Goal: Task Accomplishment & Management: Manage account settings

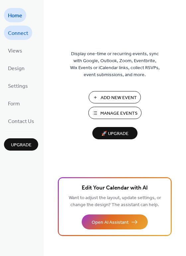
click at [27, 32] on span "Connect" at bounding box center [18, 33] width 20 height 10
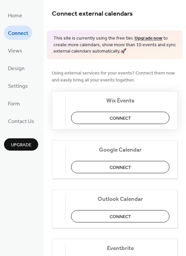
click at [102, 114] on button "Connect" at bounding box center [120, 118] width 98 height 12
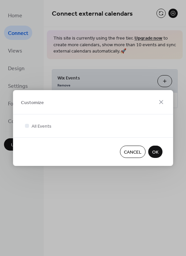
click at [156, 150] on span "OK" at bounding box center [155, 152] width 6 height 7
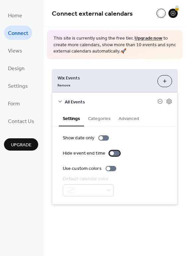
click at [111, 152] on div at bounding box center [112, 153] width 4 height 4
click at [108, 167] on div at bounding box center [108, 168] width 4 height 4
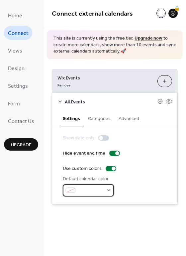
click at [107, 189] on div at bounding box center [88, 190] width 51 height 12
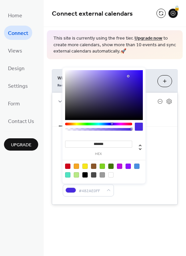
click at [128, 76] on div at bounding box center [104, 95] width 78 height 50
click at [119, 73] on div at bounding box center [104, 95] width 78 height 50
click at [105, 72] on div at bounding box center [104, 95] width 78 height 50
click at [96, 73] on div at bounding box center [104, 95] width 78 height 50
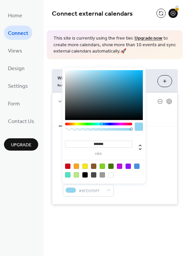
drag, startPoint x: 112, startPoint y: 124, endPoint x: 102, endPoint y: 125, distance: 10.0
click at [102, 125] on div at bounding box center [98, 127] width 67 height 11
click at [127, 76] on div at bounding box center [104, 95] width 78 height 50
click at [131, 84] on div at bounding box center [104, 95] width 78 height 50
type input "*******"
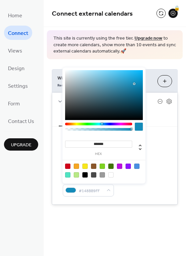
click at [134, 84] on div at bounding box center [104, 95] width 78 height 50
click at [168, 81] on button "Customize" at bounding box center [164, 81] width 15 height 12
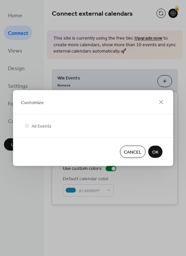
click at [153, 153] on span "OK" at bounding box center [155, 152] width 6 height 7
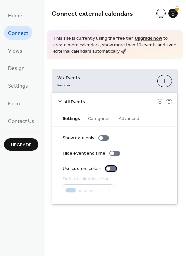
click at [110, 170] on div at bounding box center [111, 168] width 11 height 5
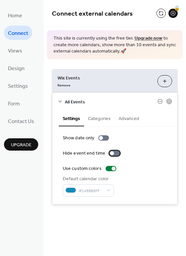
click at [112, 152] on div at bounding box center [114, 152] width 11 height 5
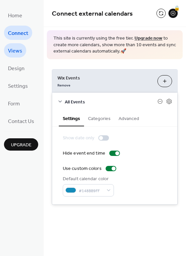
click at [19, 54] on span "Views" at bounding box center [15, 51] width 14 height 10
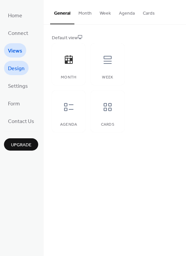
click at [20, 68] on span "Design" at bounding box center [16, 68] width 17 height 10
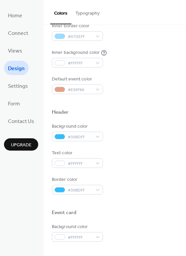
scroll to position [152, 0]
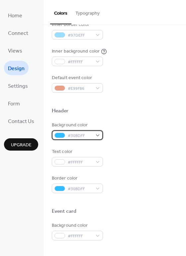
click at [92, 137] on div "#30BDFF" at bounding box center [77, 135] width 51 height 10
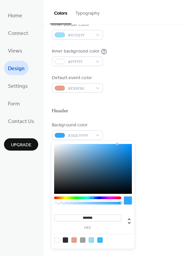
click at [92, 198] on div at bounding box center [87, 197] width 67 height 3
click at [130, 149] on div at bounding box center [93, 169] width 78 height 50
click at [123, 151] on div at bounding box center [93, 169] width 78 height 50
type input "*******"
click at [123, 153] on div at bounding box center [93, 169] width 78 height 50
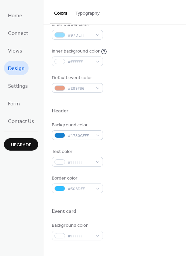
click at [146, 148] on div "Text color #FFFFFF" at bounding box center [115, 157] width 126 height 18
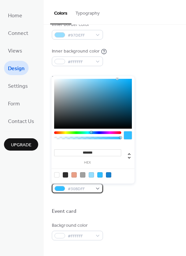
click at [94, 188] on div "#30BDFF" at bounding box center [77, 188] width 51 height 10
click at [107, 173] on div at bounding box center [108, 174] width 5 height 5
type input "*******"
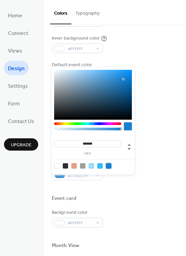
scroll to position [166, 0]
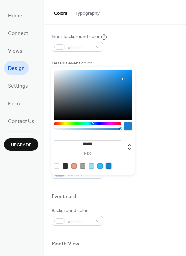
click at [111, 213] on div "Background color #FFFFFF" at bounding box center [115, 216] width 126 height 18
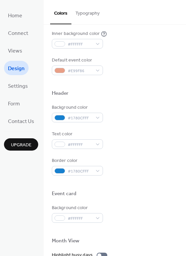
scroll to position [130, 0]
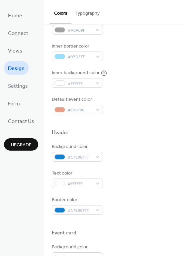
click at [95, 14] on button "Typography" at bounding box center [87, 12] width 32 height 24
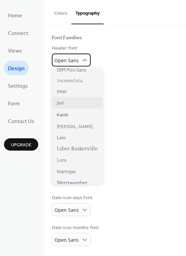
scroll to position [161, 0]
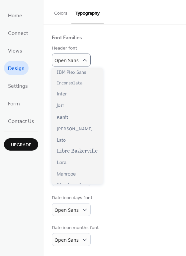
click at [122, 70] on div "Base Font Size * px Font Families Header font Open Sans Week days font Open San…" at bounding box center [115, 120] width 126 height 250
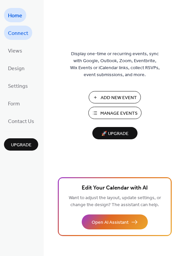
click at [21, 37] on span "Connect" at bounding box center [18, 33] width 20 height 10
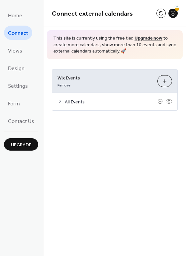
click at [77, 101] on span "All Events" at bounding box center [111, 101] width 93 height 7
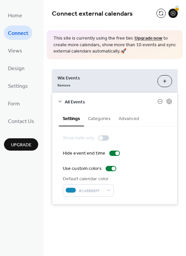
click at [98, 120] on button "Categories" at bounding box center [99, 117] width 31 height 15
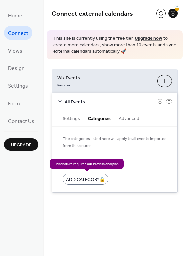
click at [92, 176] on div "Add Category 🔒" at bounding box center [85, 178] width 45 height 11
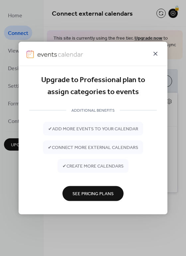
click at [155, 54] on icon at bounding box center [155, 54] width 8 height 8
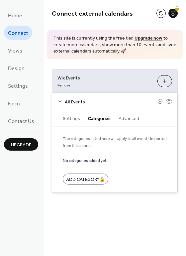
click at [135, 115] on button "Advanced" at bounding box center [128, 117] width 29 height 15
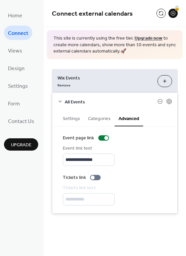
click at [68, 121] on button "Settings" at bounding box center [71, 117] width 25 height 15
